Goal: Task Accomplishment & Management: Manage account settings

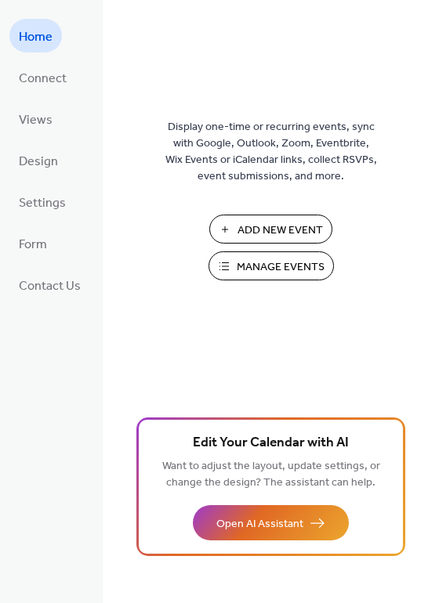
click at [276, 269] on span "Manage Events" at bounding box center [281, 267] width 88 height 16
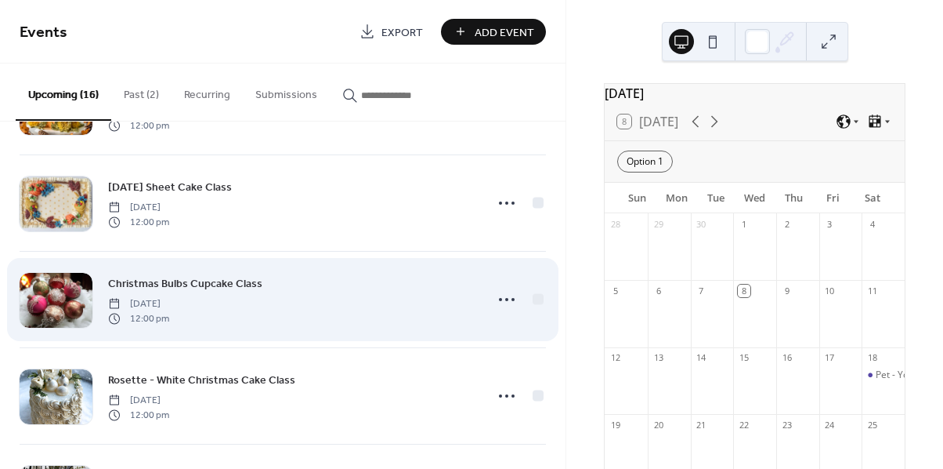
scroll to position [483, 0]
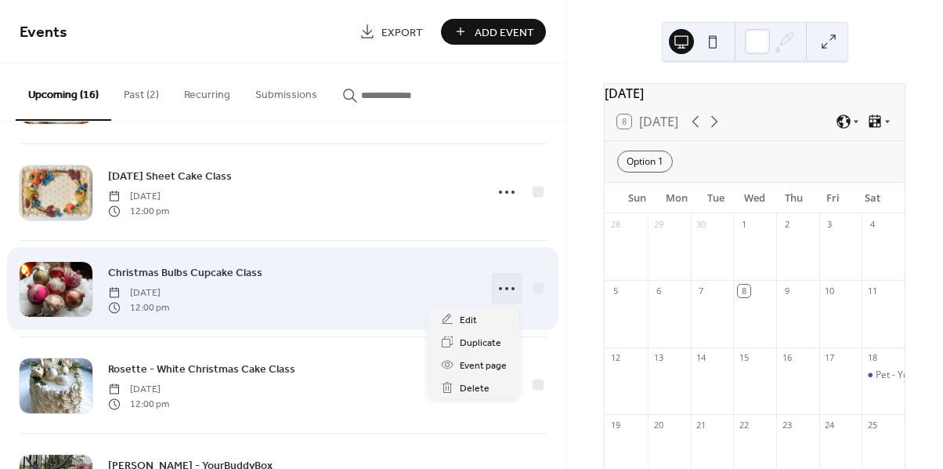
click at [501, 285] on icon at bounding box center [506, 288] width 25 height 25
click at [237, 272] on span "Christmas Bulbs Cupcake Class" at bounding box center [185, 273] width 154 height 16
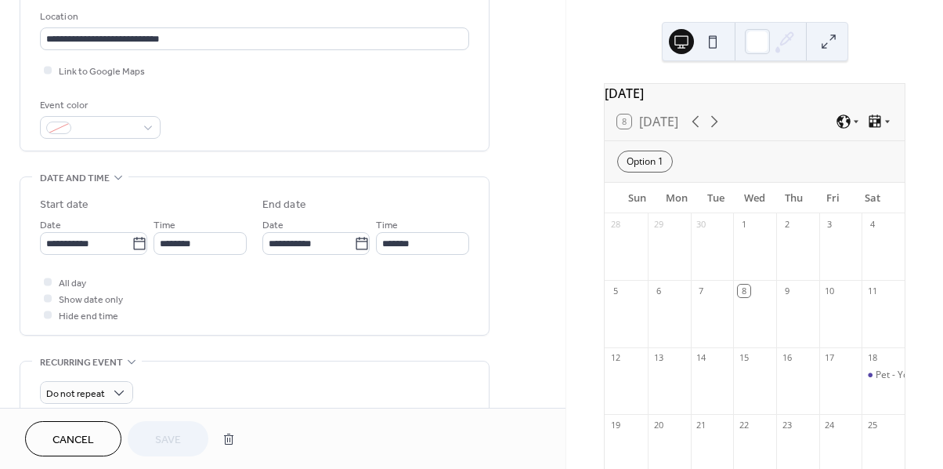
scroll to position [335, 0]
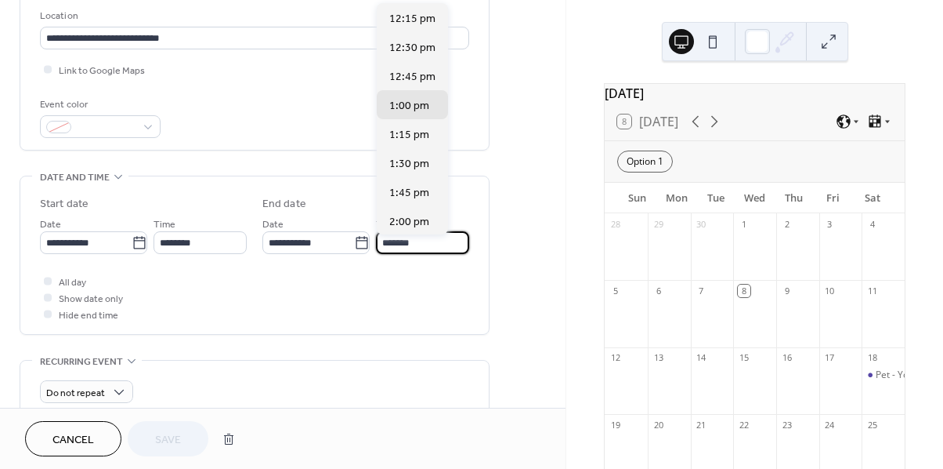
click at [434, 248] on input "*******" at bounding box center [422, 242] width 93 height 23
click at [420, 217] on span "2:00 pm" at bounding box center [409, 222] width 40 height 16
type input "*******"
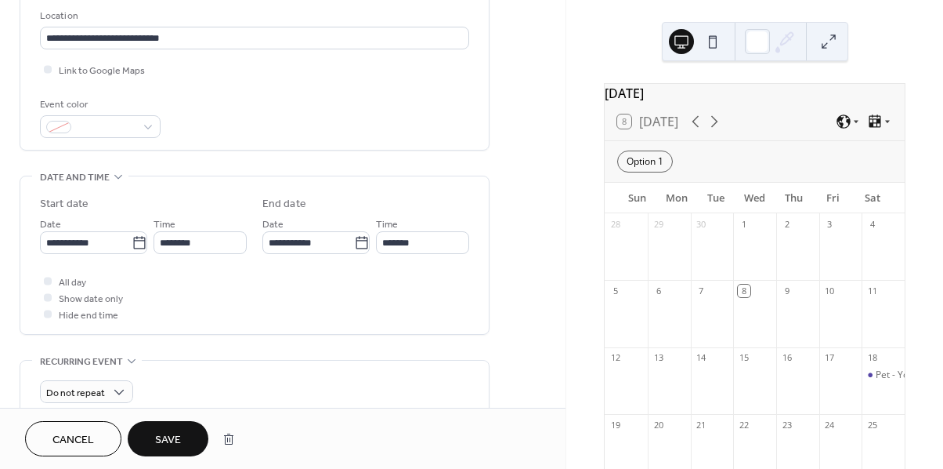
click at [168, 441] on span "Save" at bounding box center [168, 440] width 26 height 16
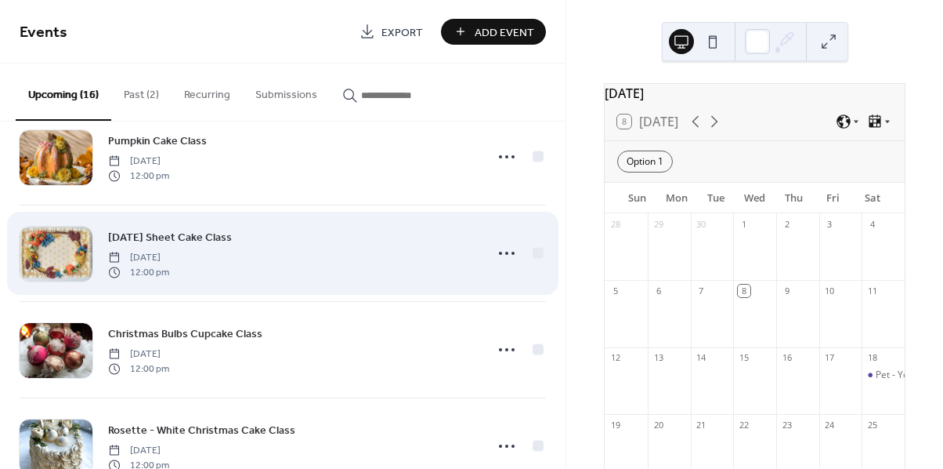
scroll to position [422, 0]
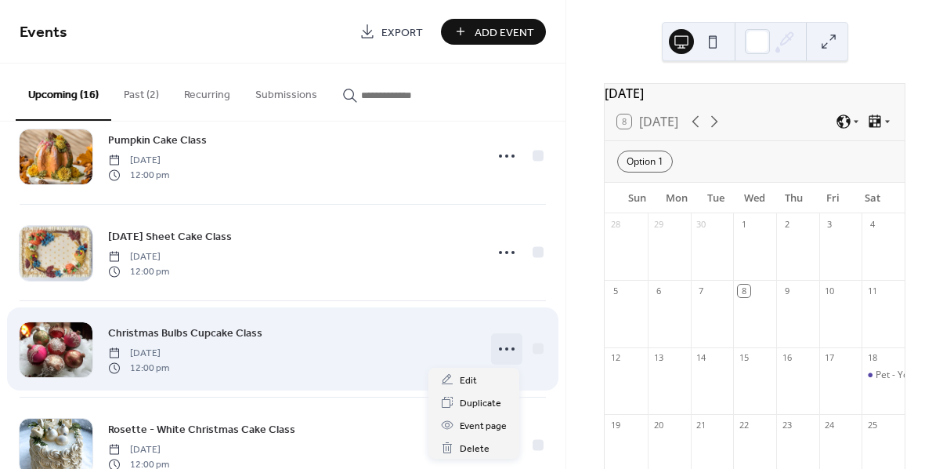
click at [499, 352] on icon at bounding box center [506, 348] width 25 height 25
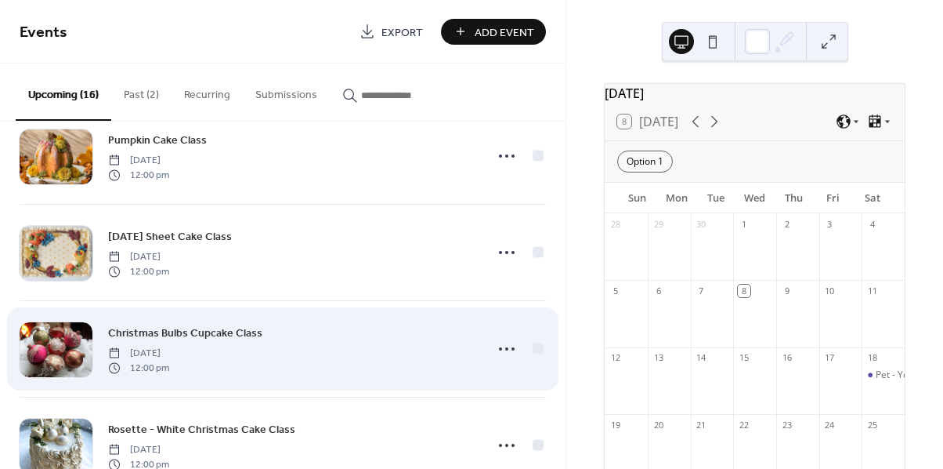
click at [345, 327] on div "Christmas Bulbs Cupcake Class [DATE] 12:00 pm" at bounding box center [291, 349] width 367 height 50
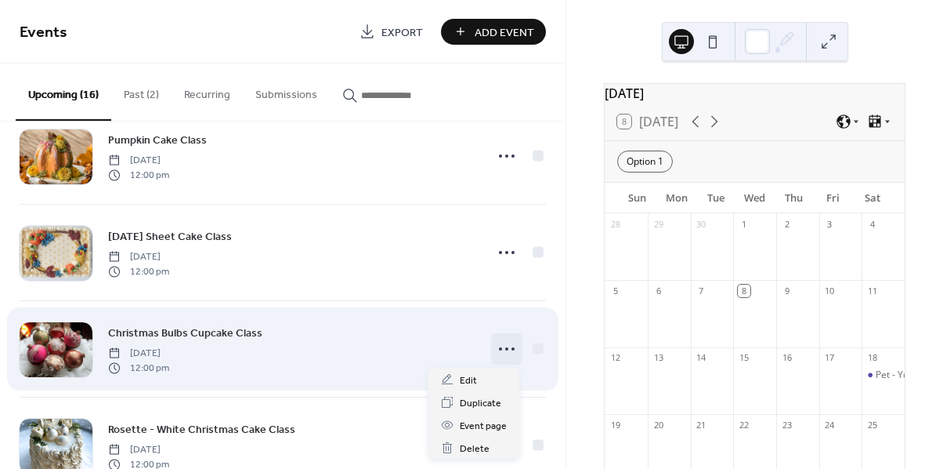
click at [511, 348] on icon at bounding box center [506, 348] width 25 height 25
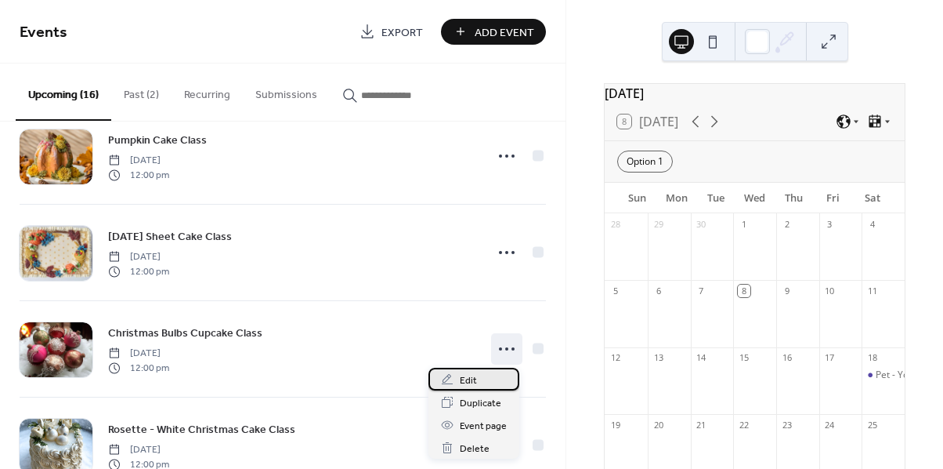
click at [478, 373] on div "Edit" at bounding box center [474, 378] width 91 height 23
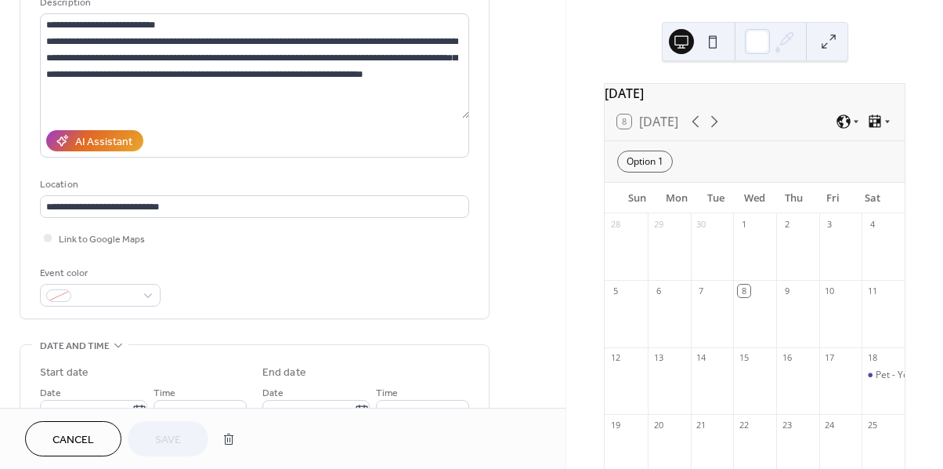
scroll to position [161, 0]
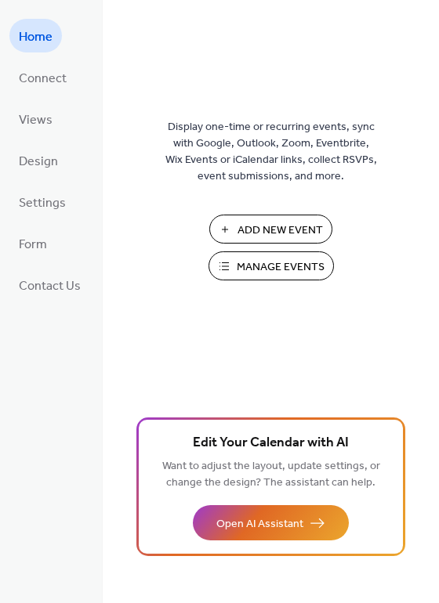
click at [265, 262] on span "Manage Events" at bounding box center [281, 267] width 88 height 16
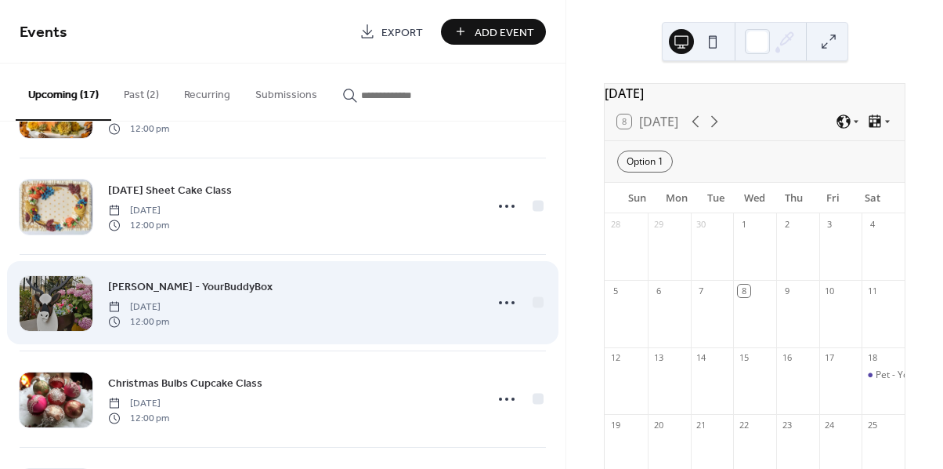
scroll to position [520, 0]
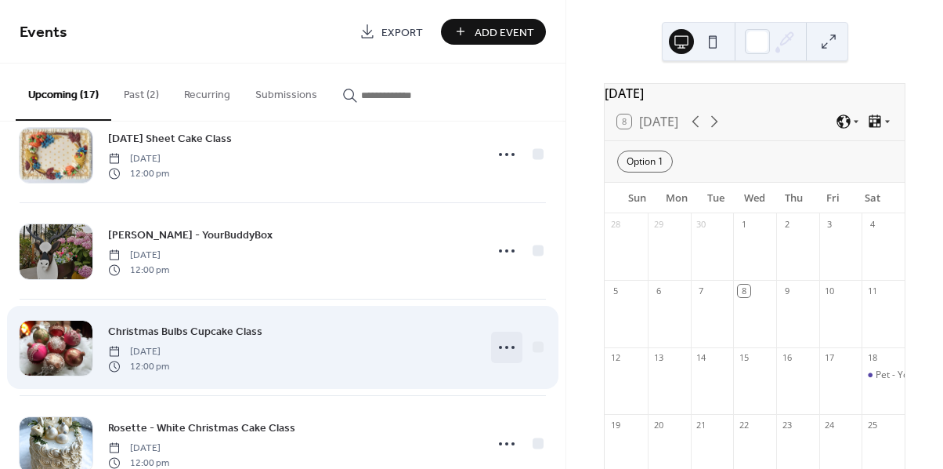
click at [500, 348] on icon at bounding box center [506, 347] width 25 height 25
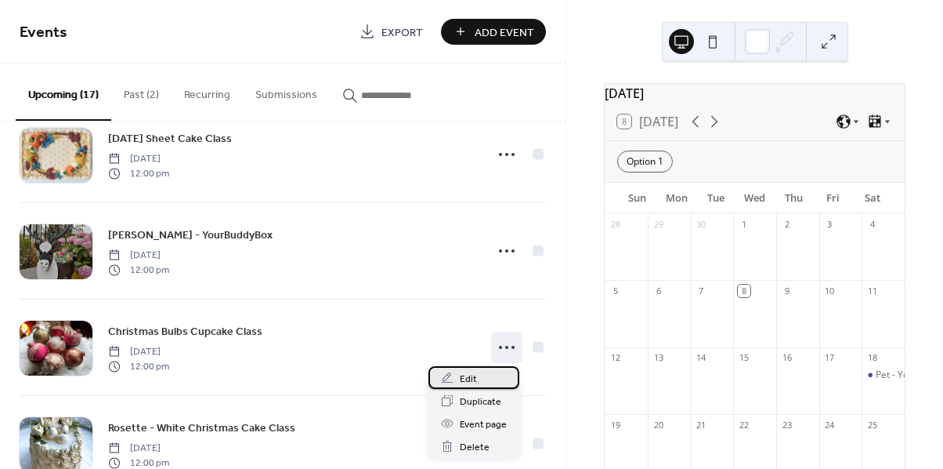
click at [471, 378] on span "Edit" at bounding box center [468, 379] width 17 height 16
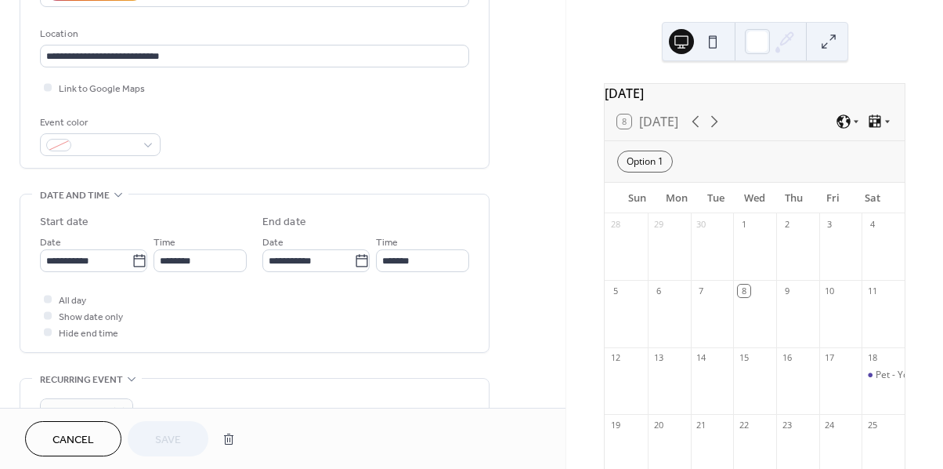
scroll to position [324, 0]
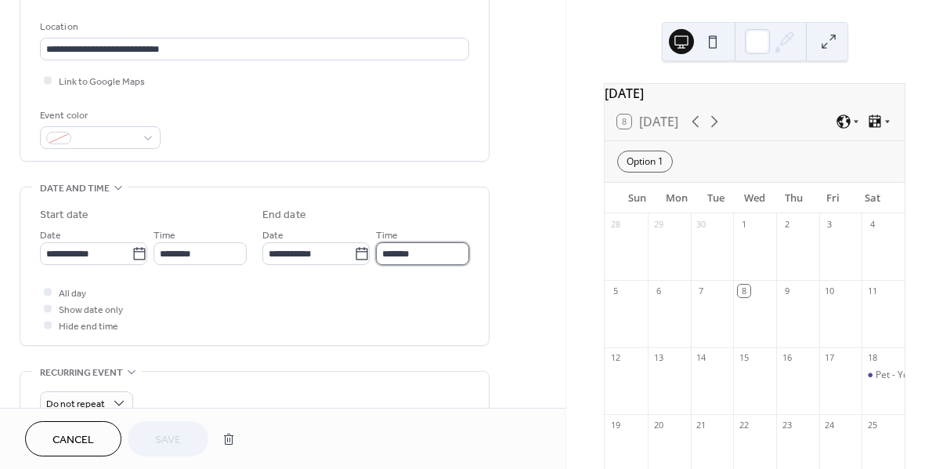
click at [390, 260] on input "*******" at bounding box center [422, 253] width 93 height 23
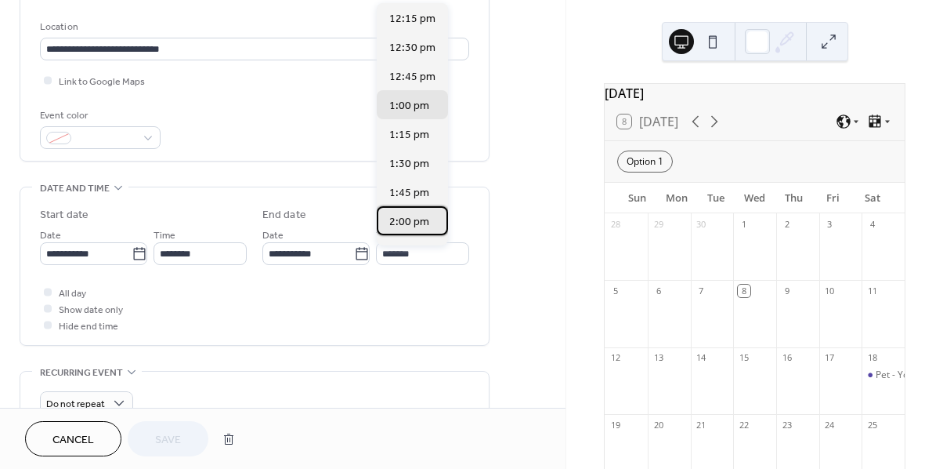
click at [418, 222] on span "2:00 pm" at bounding box center [409, 222] width 40 height 16
type input "*******"
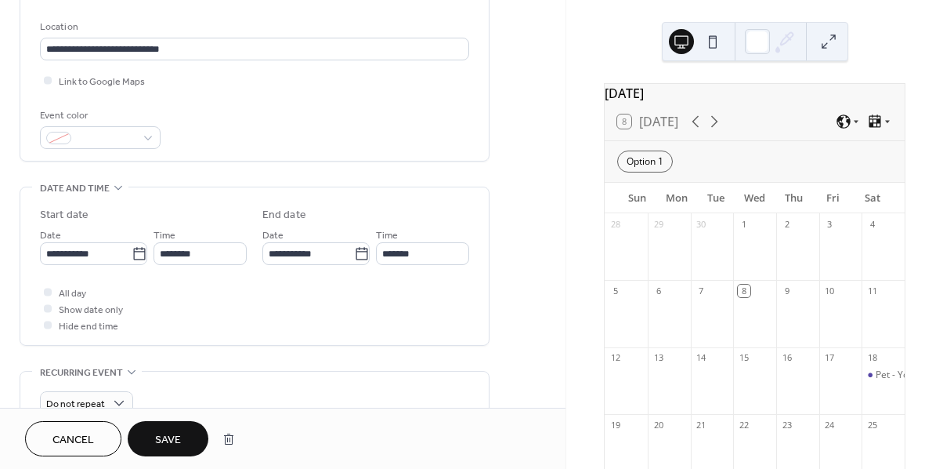
click at [176, 441] on span "Save" at bounding box center [168, 440] width 26 height 16
